Goal: Task Accomplishment & Management: Manage account settings

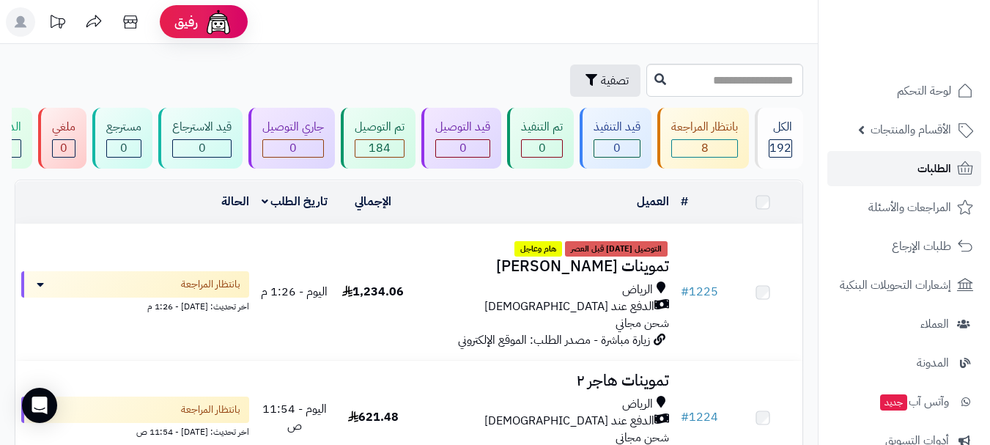
click at [915, 174] on link "الطلبات" at bounding box center [904, 168] width 154 height 35
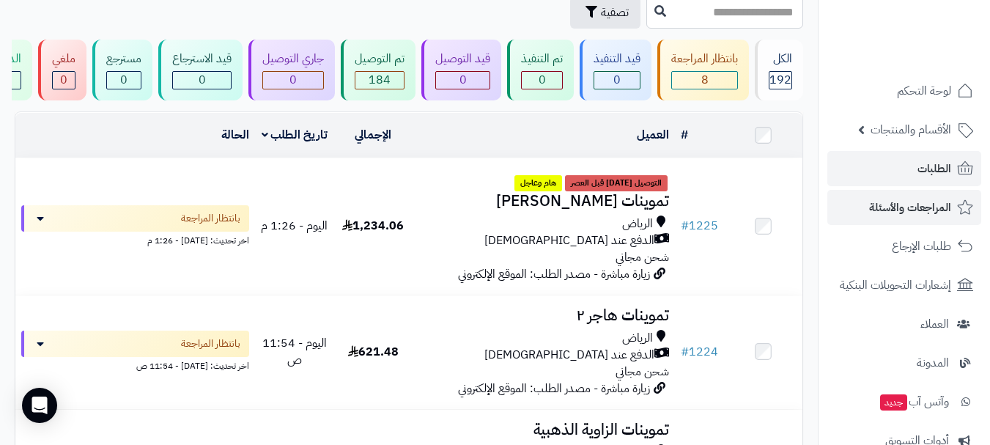
scroll to position [73, 0]
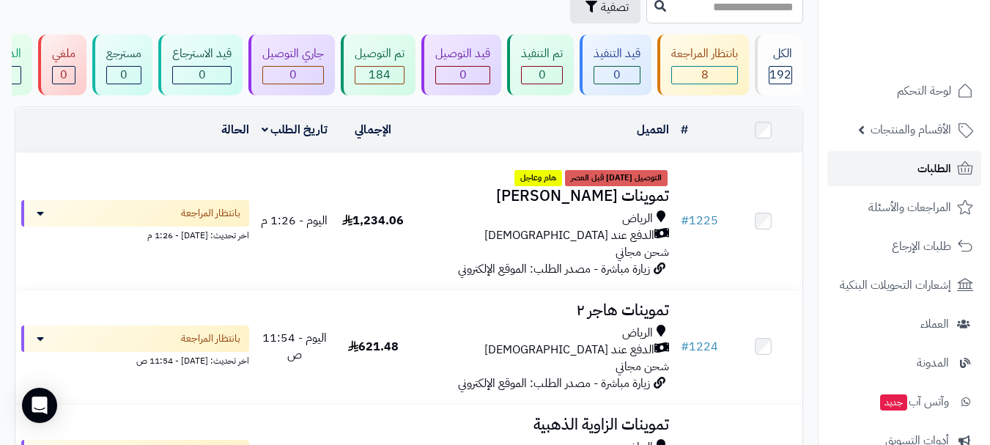
click at [884, 177] on link "الطلبات" at bounding box center [904, 168] width 154 height 35
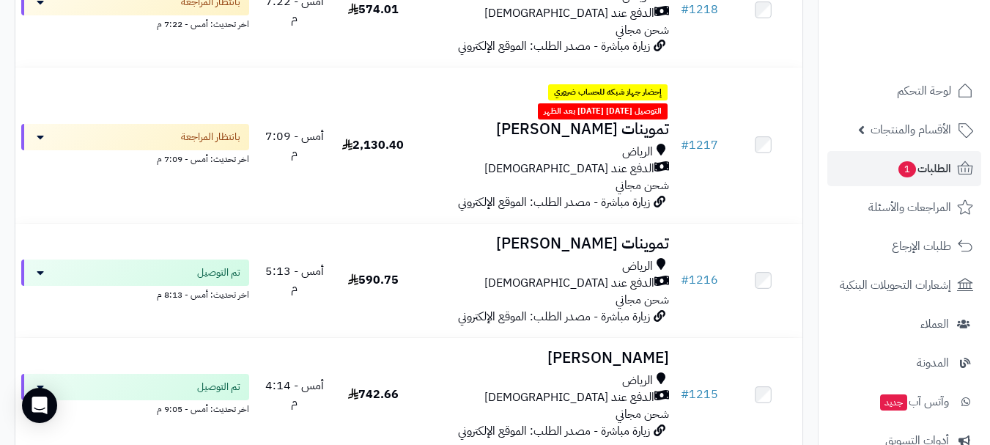
scroll to position [1245, 0]
